Goal: Information Seeking & Learning: Learn about a topic

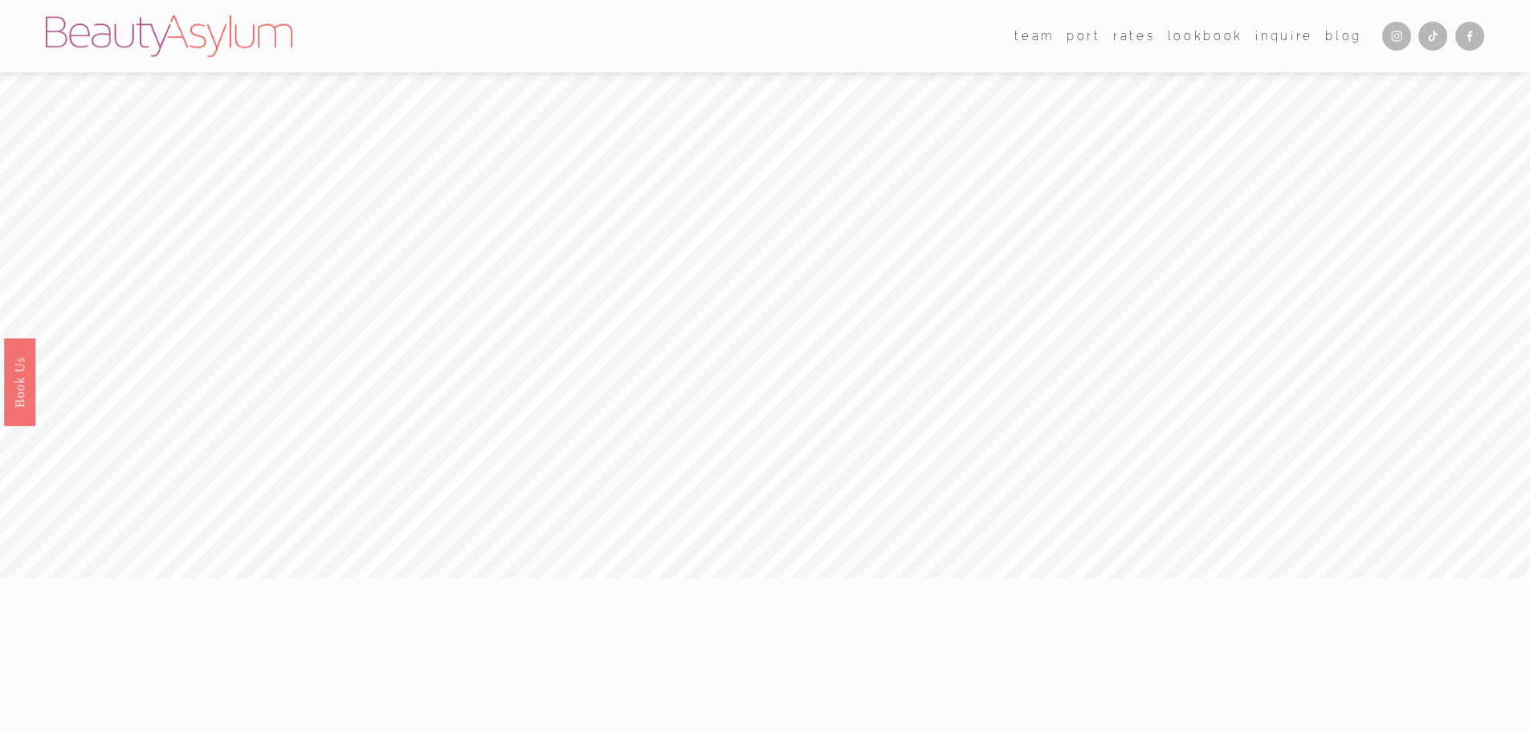
click at [1143, 37] on link "Rates" at bounding box center [1134, 35] width 42 height 23
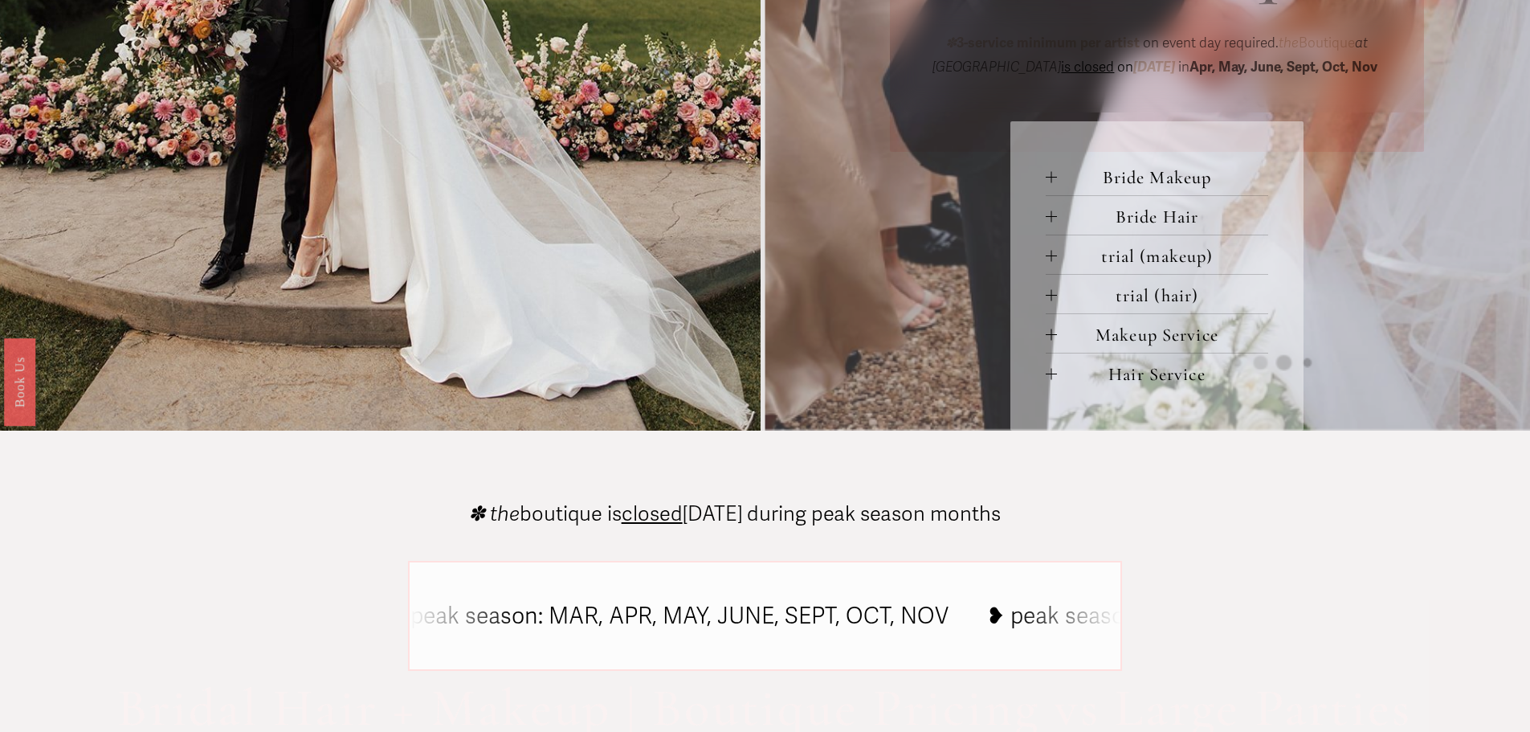
scroll to position [838, 0]
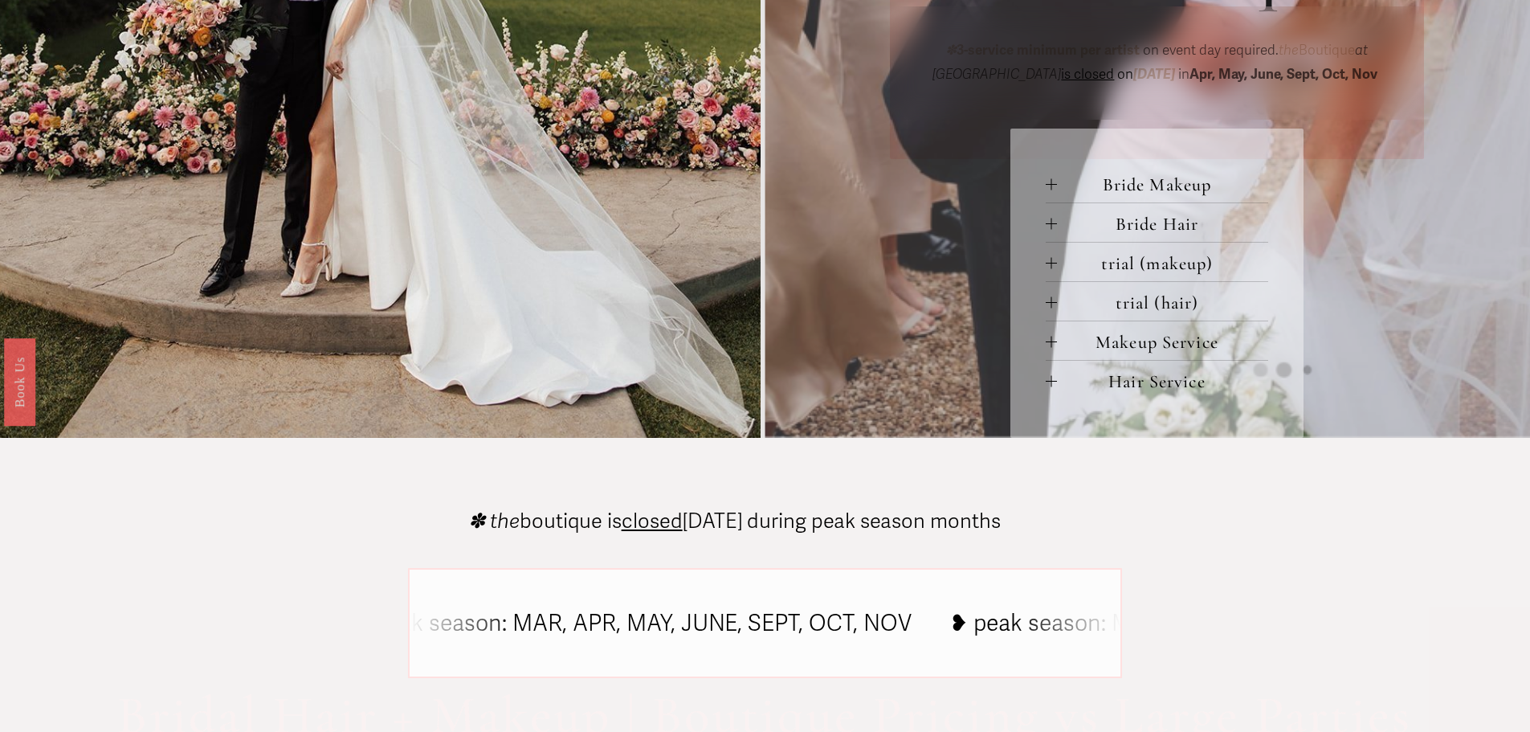
click at [1107, 341] on span "Makeup Service" at bounding box center [1162, 342] width 211 height 22
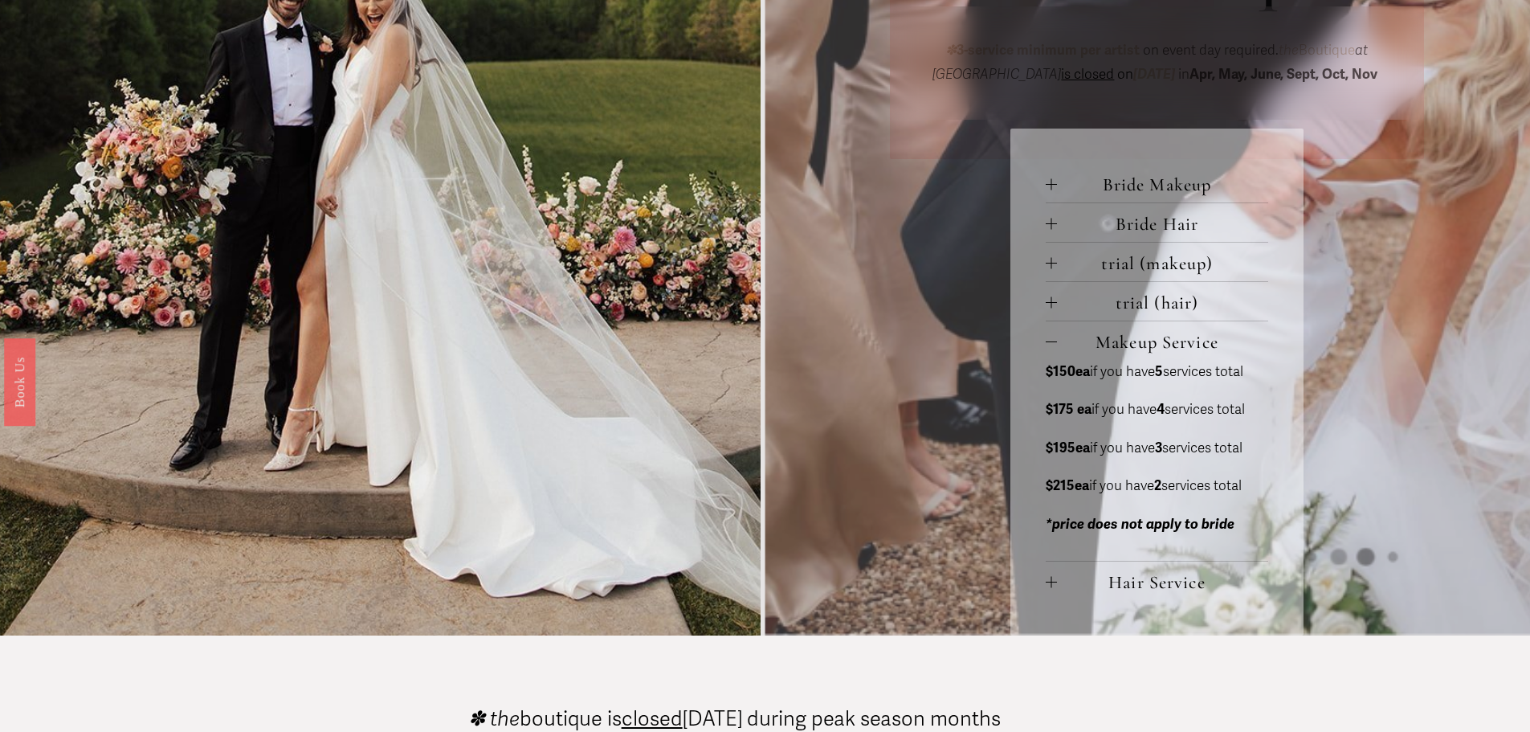
click at [1053, 344] on div at bounding box center [1051, 341] width 11 height 11
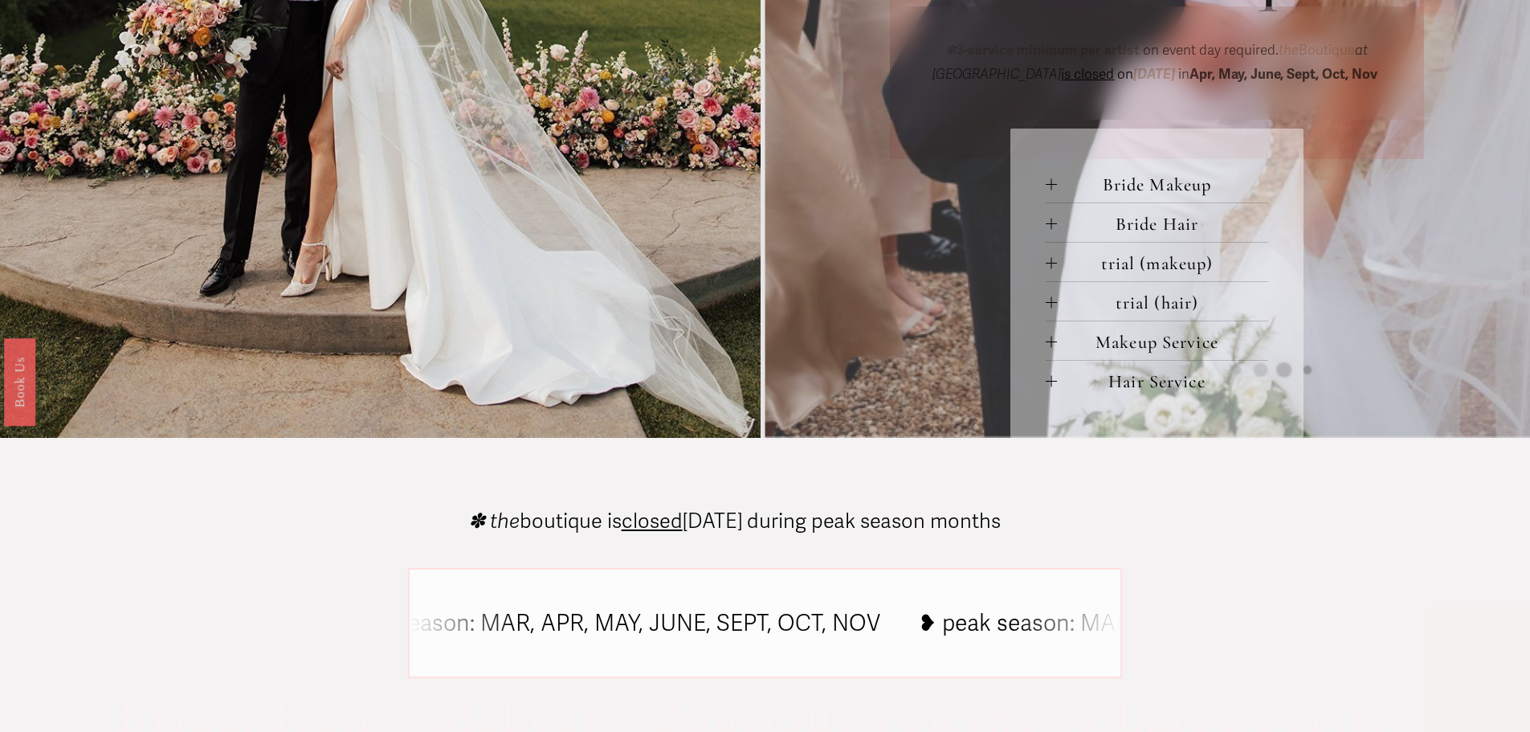
click at [1059, 178] on span "Bride Makeup" at bounding box center [1162, 184] width 211 height 22
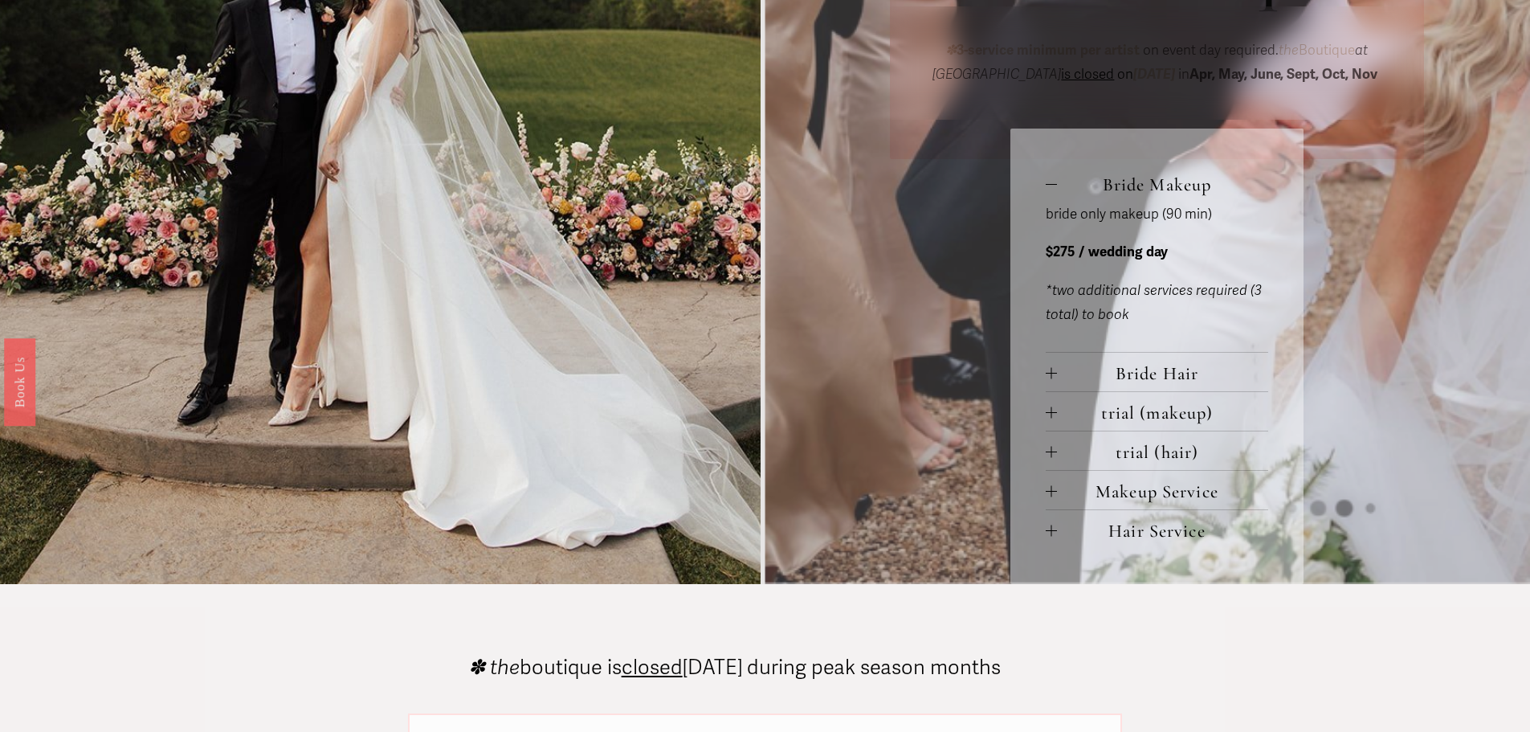
click at [1046, 182] on div at bounding box center [1051, 183] width 11 height 11
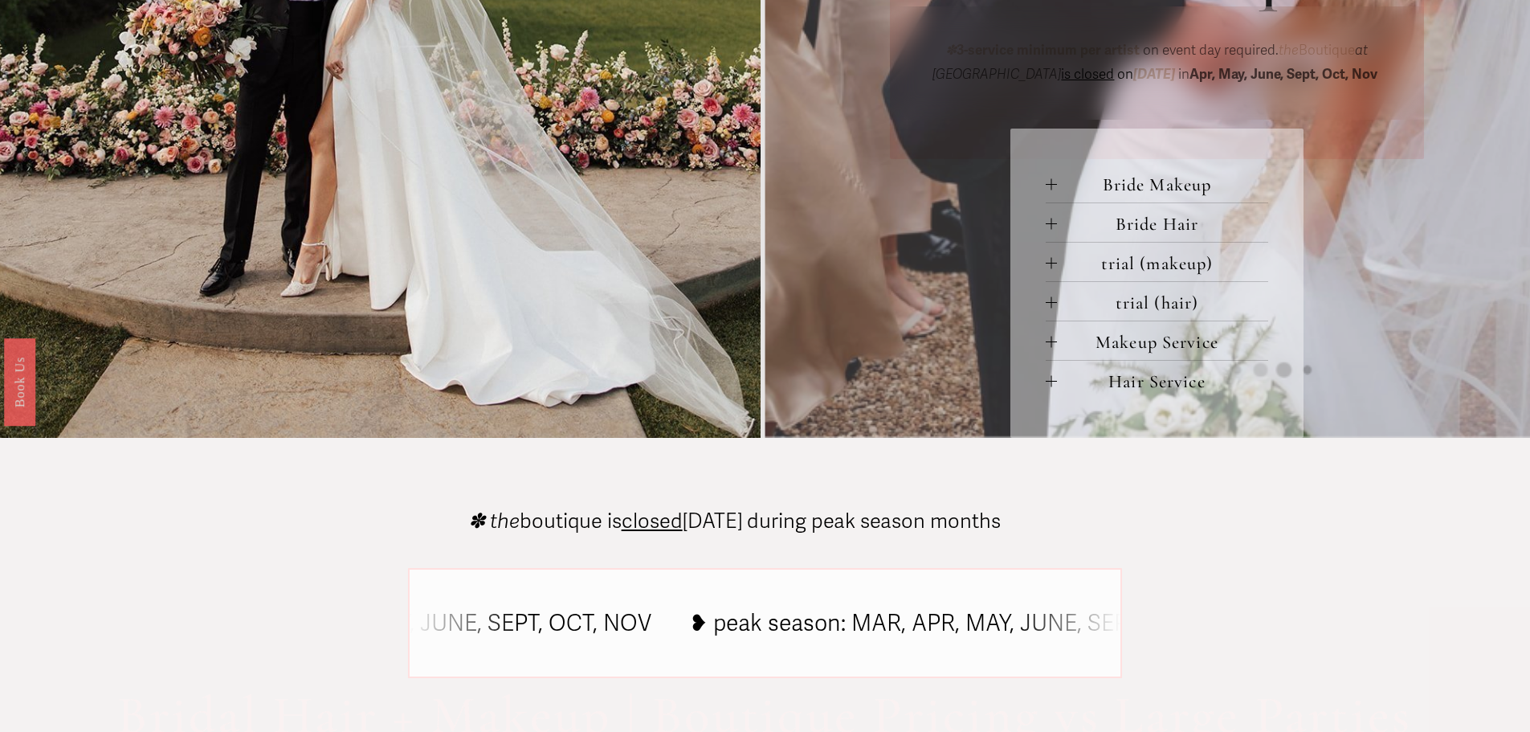
click at [1054, 223] on div at bounding box center [1051, 223] width 11 height 11
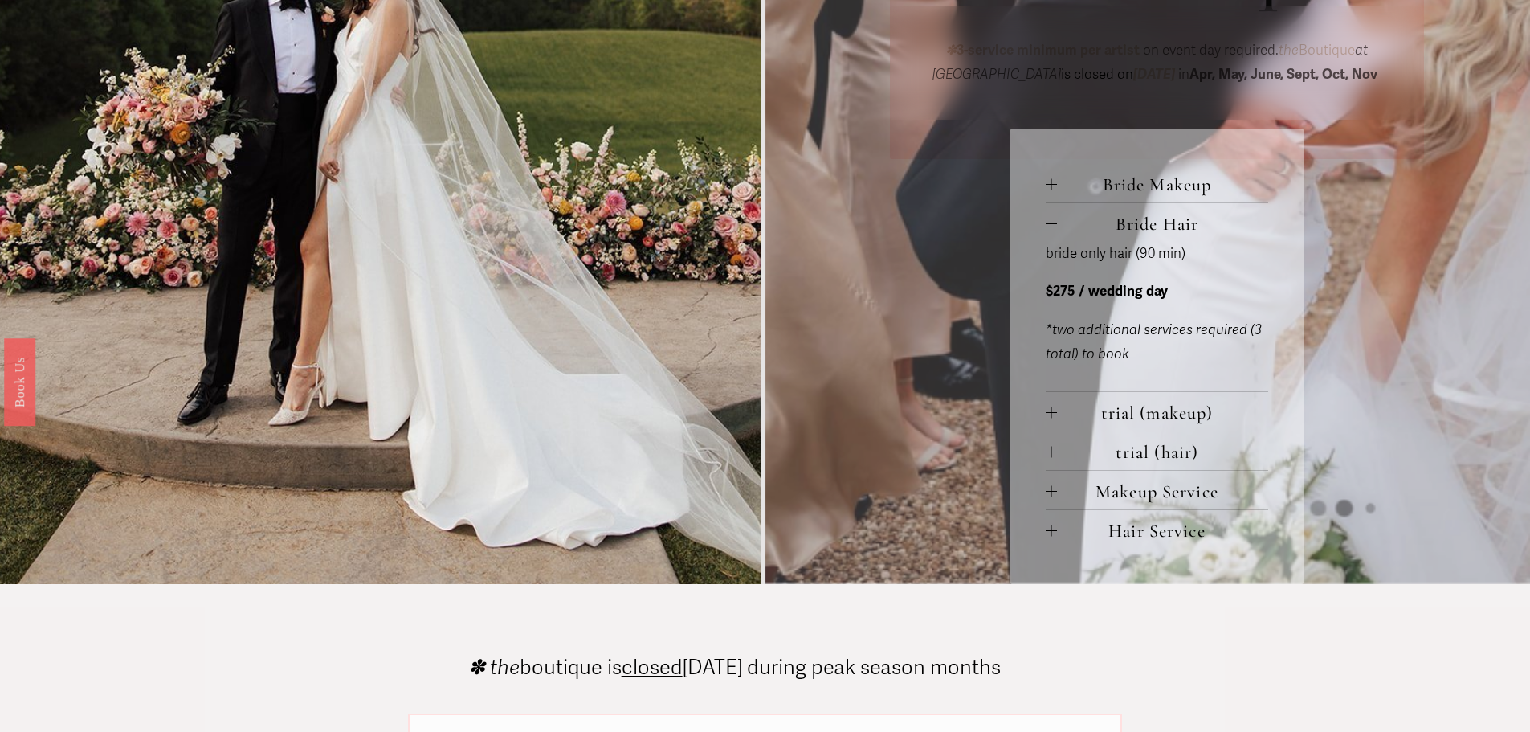
click at [1054, 223] on div at bounding box center [1051, 223] width 11 height 11
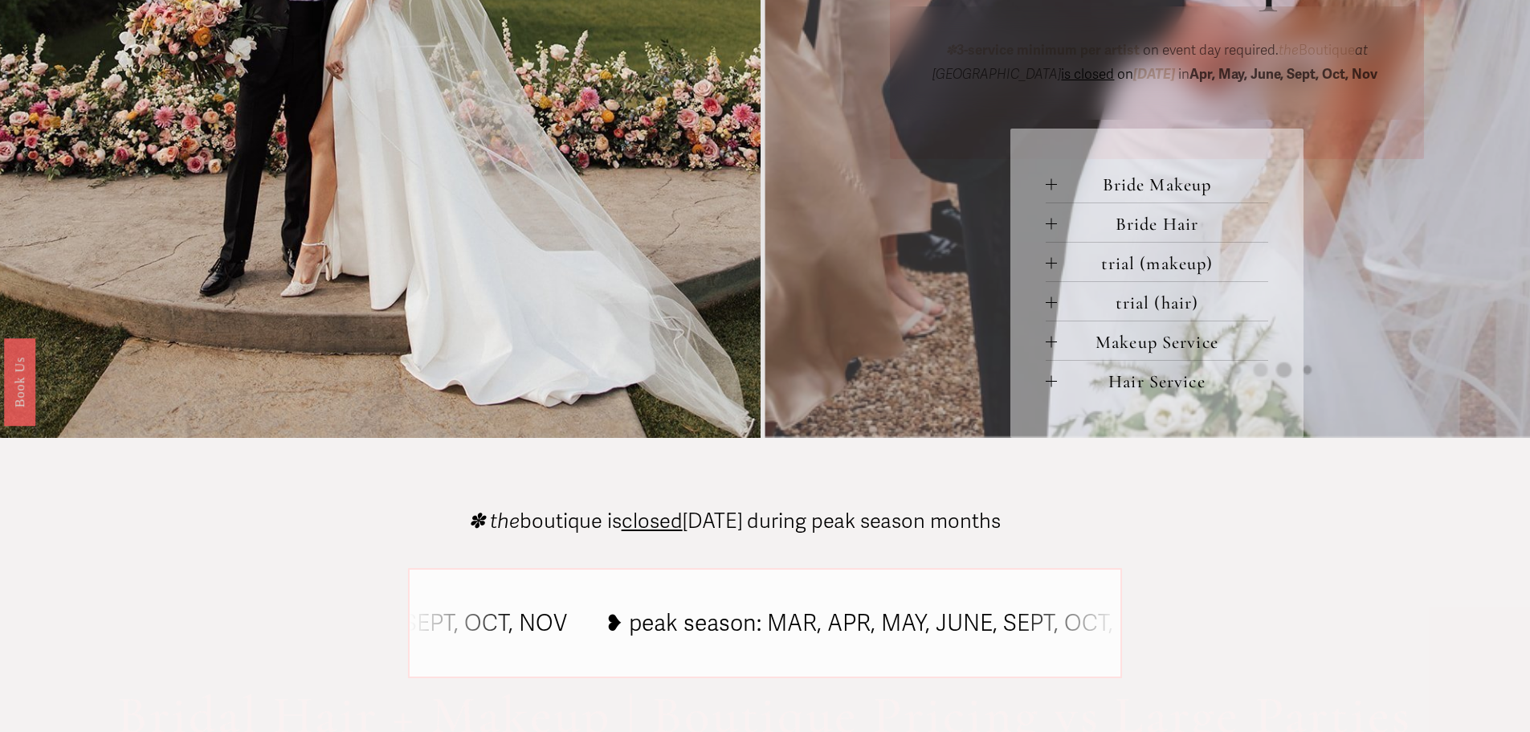
click at [1050, 262] on div at bounding box center [1051, 262] width 11 height 11
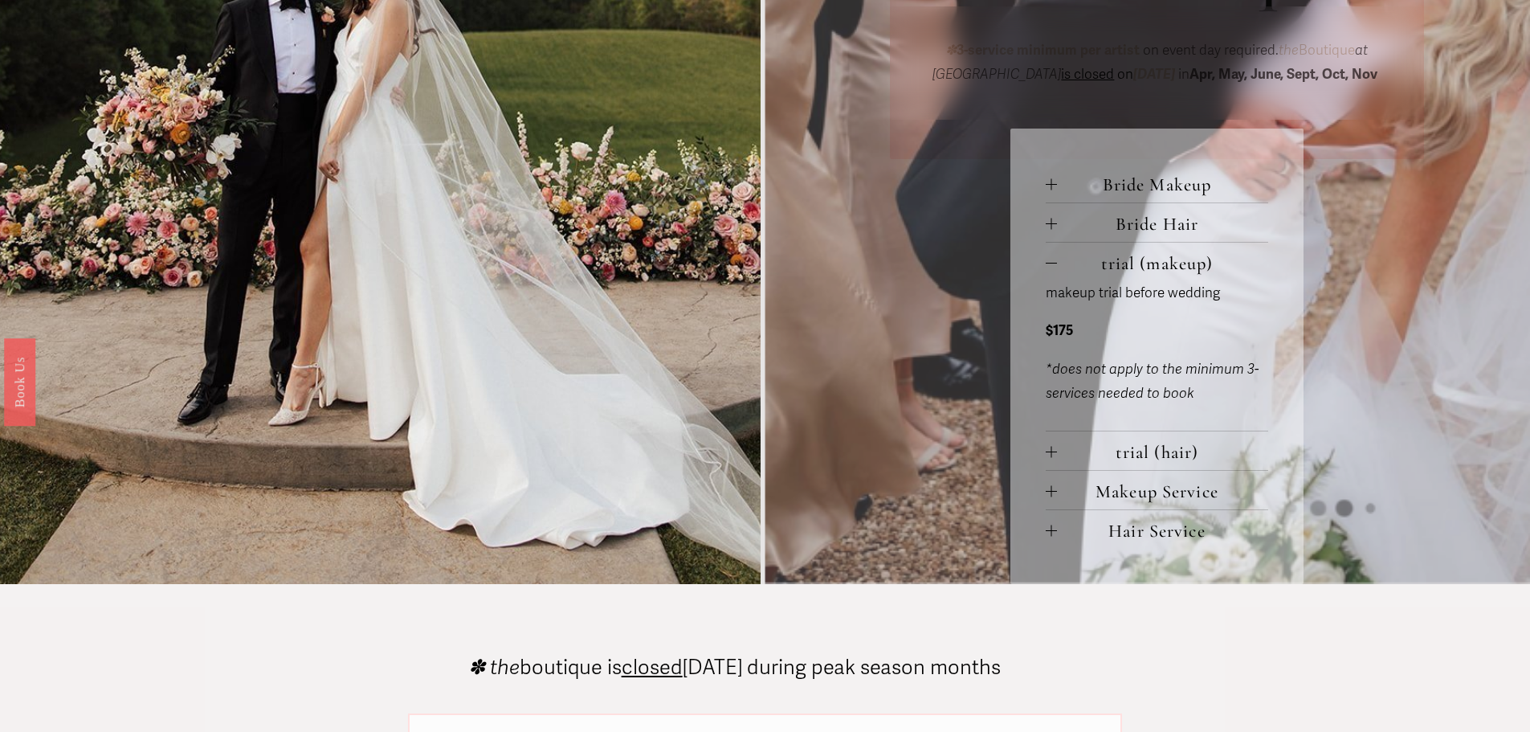
click at [1050, 262] on div at bounding box center [1051, 262] width 11 height 11
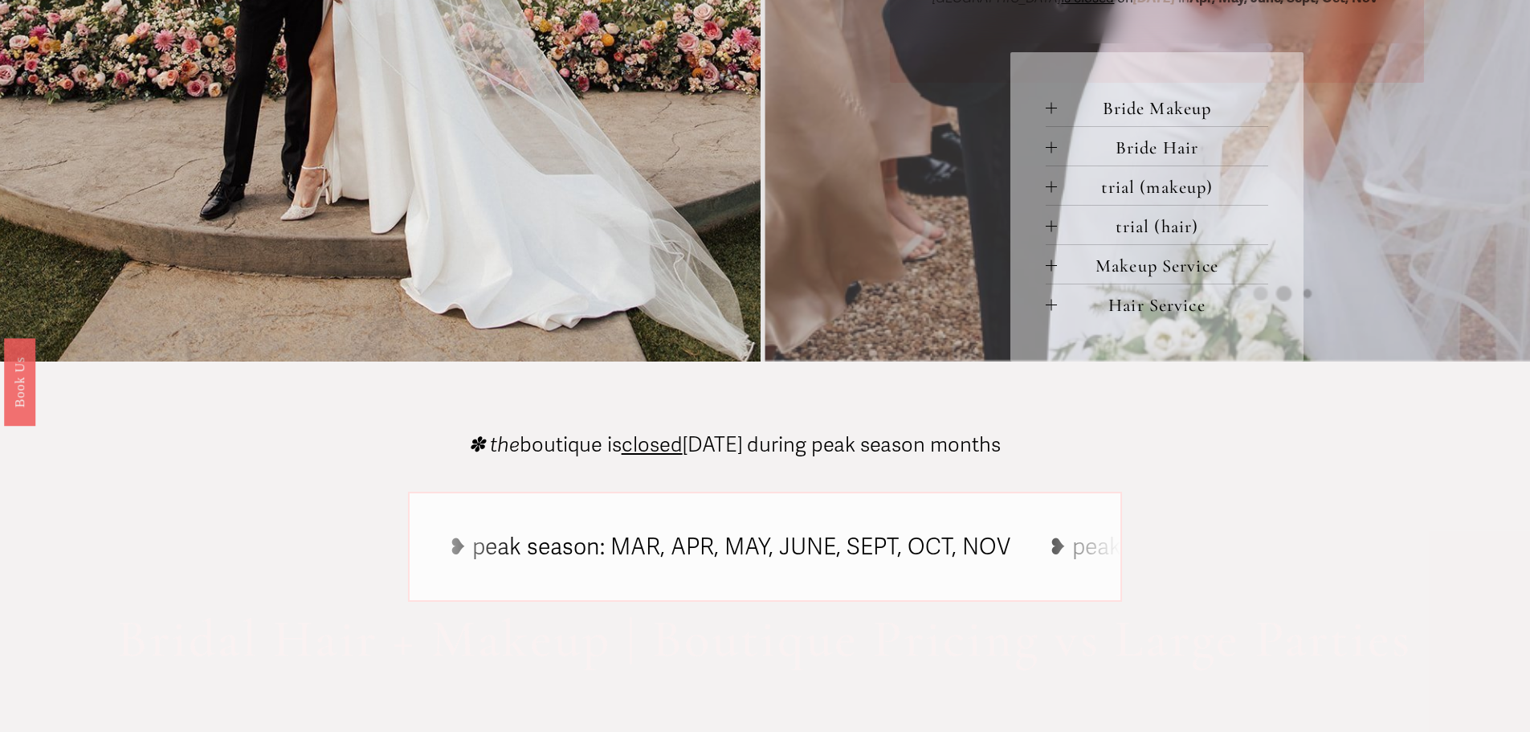
scroll to position [998, 0]
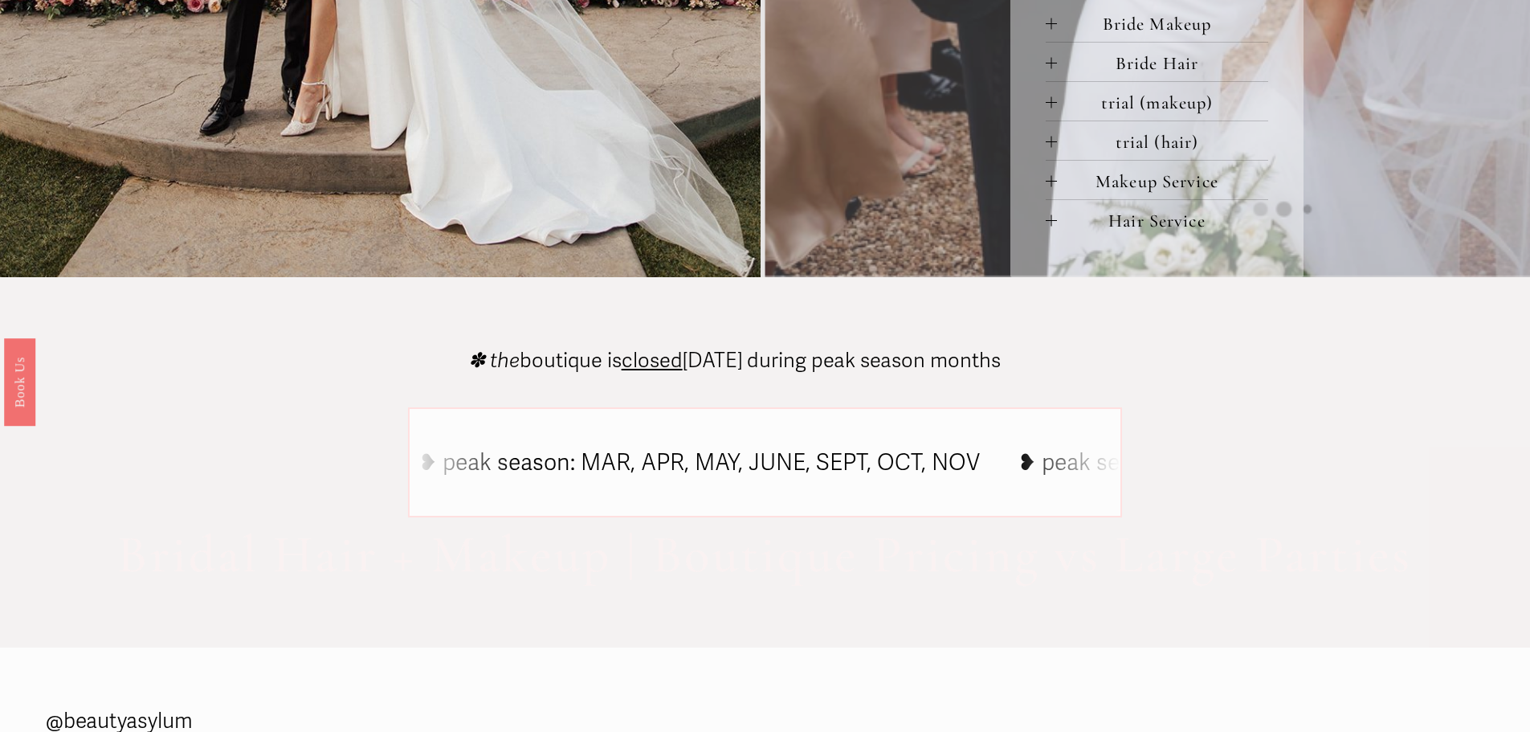
click at [1053, 186] on div at bounding box center [1051, 180] width 11 height 11
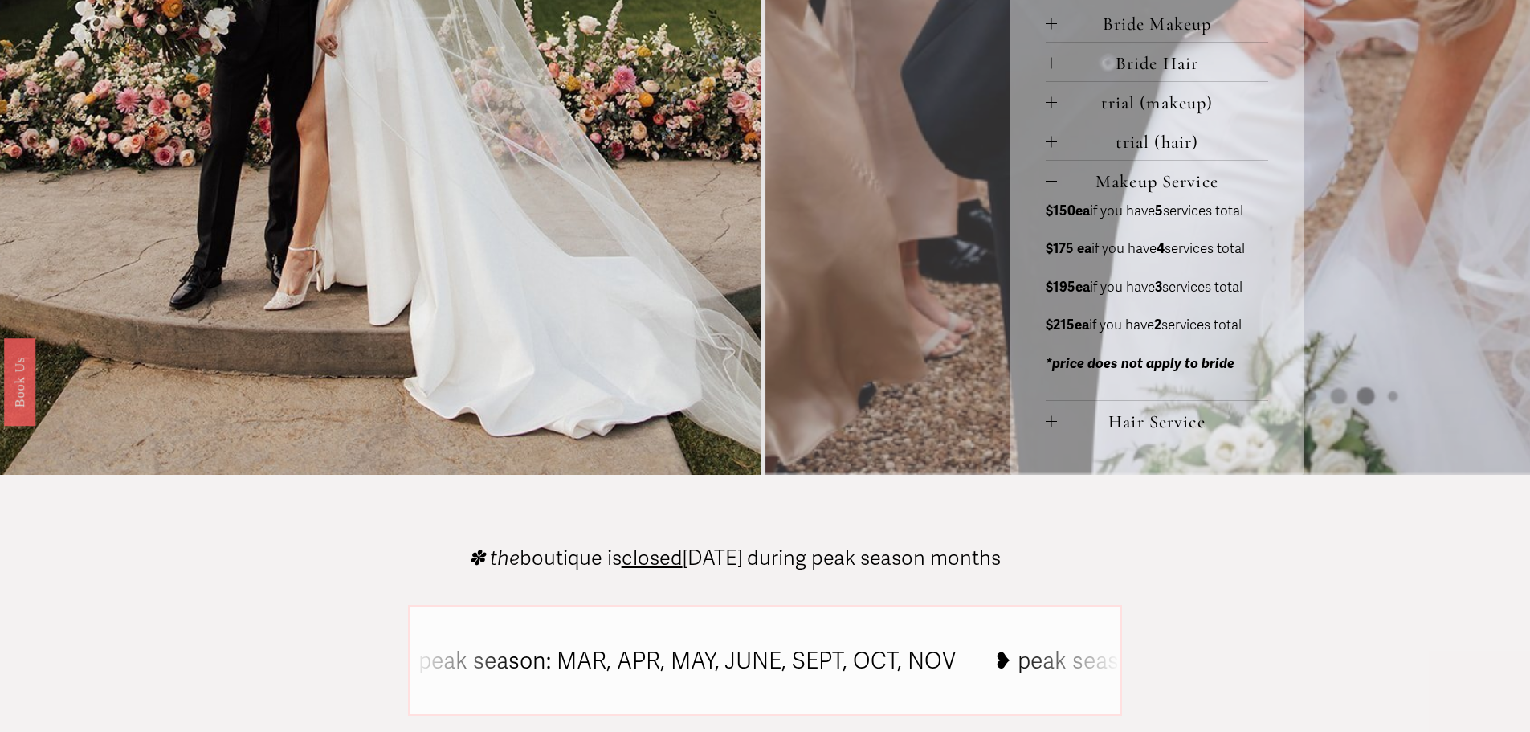
click at [1051, 186] on div at bounding box center [1051, 180] width 11 height 11
